Goal: Information Seeking & Learning: Compare options

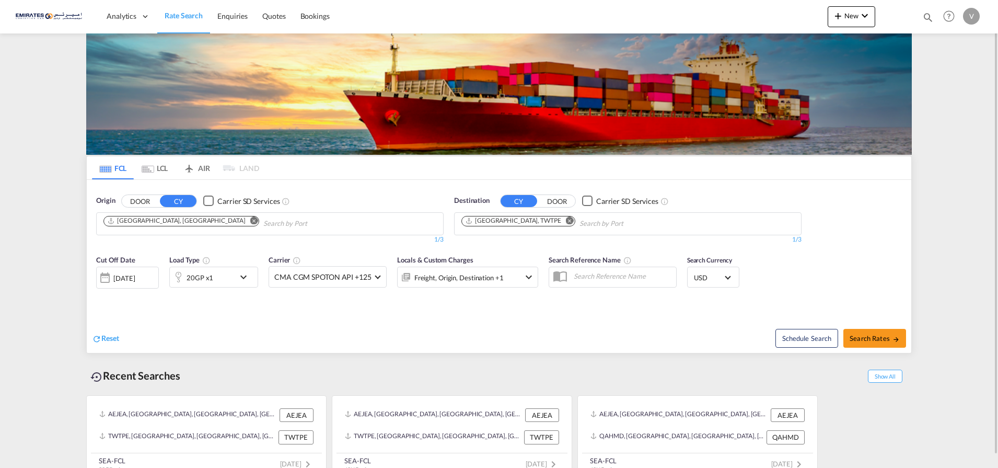
click at [566, 222] on md-icon "Remove" at bounding box center [570, 220] width 8 height 8
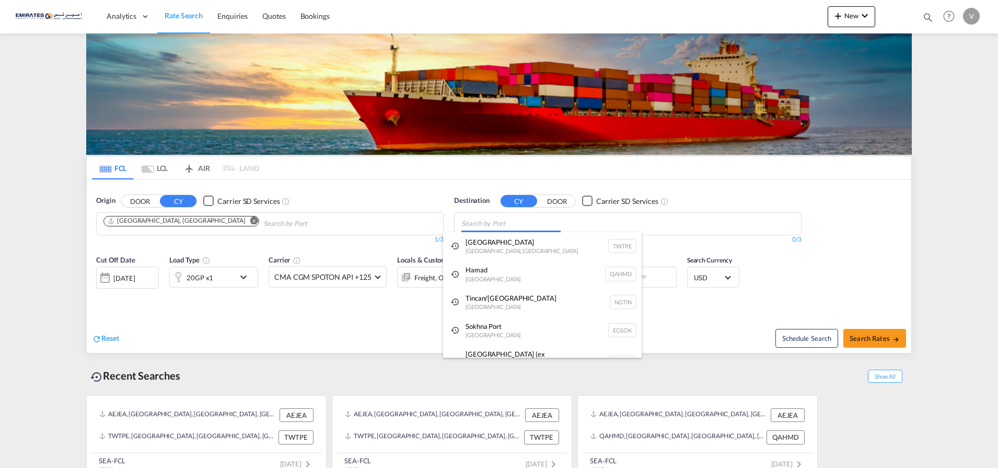
click at [472, 224] on body "Analytics Dashboard Rate Search Enquiries Quotes Bookings" at bounding box center [499, 234] width 998 height 468
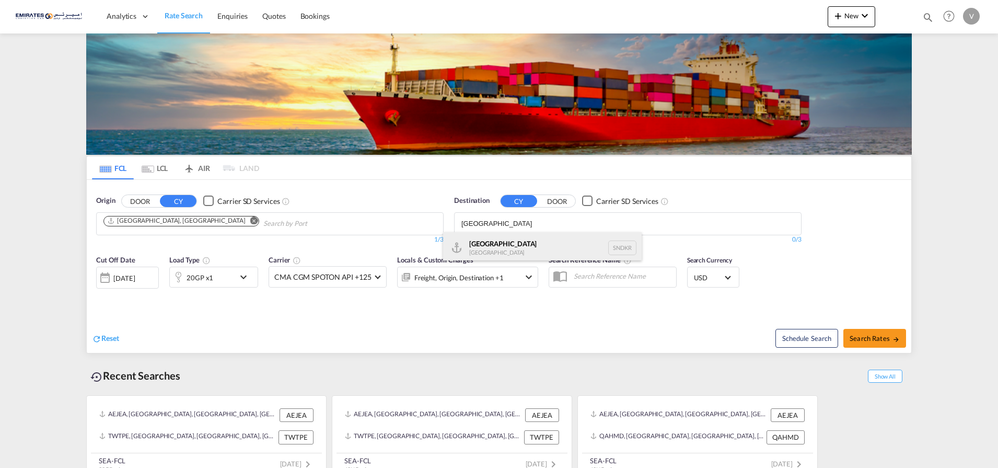
type input "[GEOGRAPHIC_DATA]"
click at [480, 255] on div "Dakar [GEOGRAPHIC_DATA] SNDKR" at bounding box center [542, 247] width 199 height 31
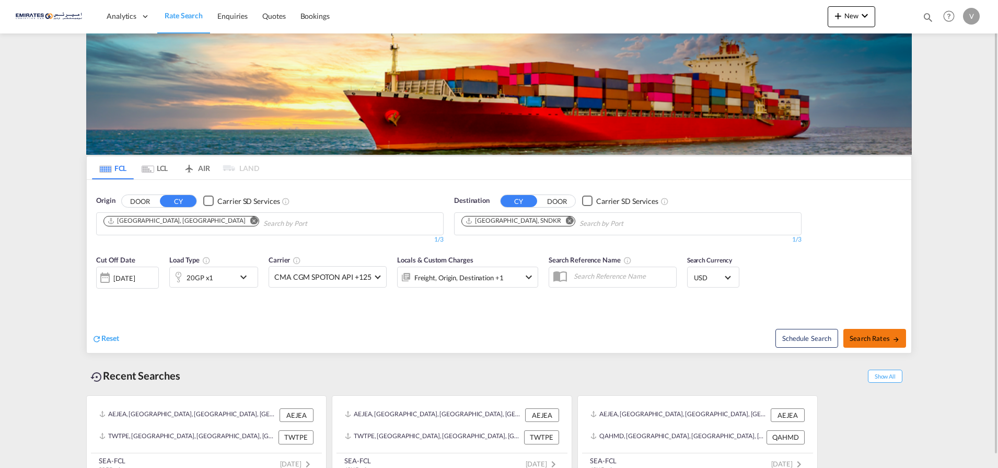
click at [874, 339] on span "Search Rates" at bounding box center [875, 338] width 50 height 8
type input "AEJEA to SNDKR / [DATE]"
